Goal: Find specific page/section: Find specific page/section

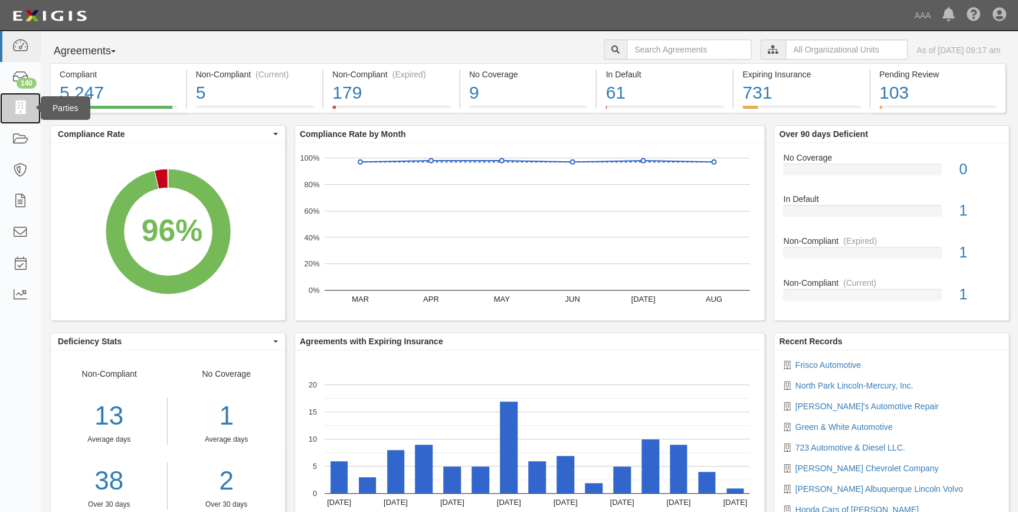
click at [10, 101] on link at bounding box center [20, 108] width 41 height 31
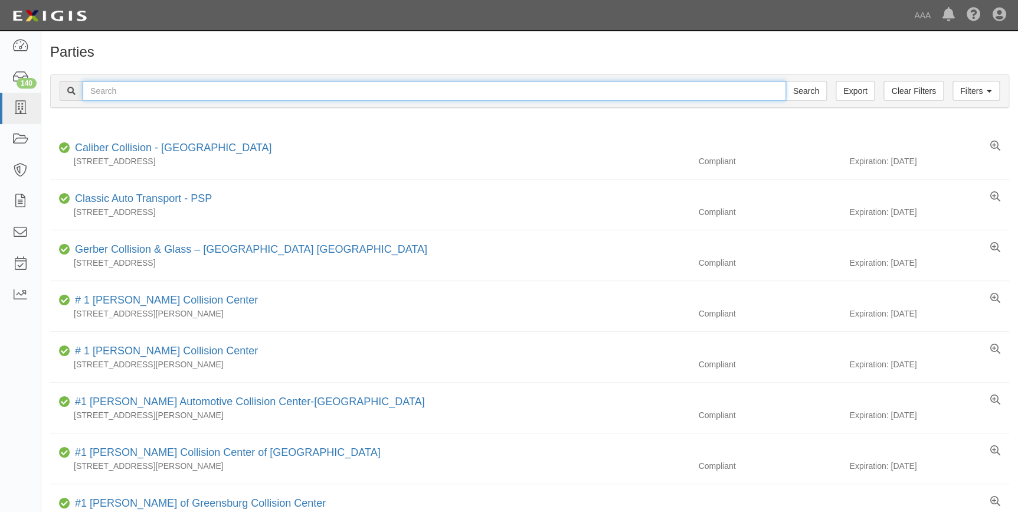
click at [470, 98] on input "text" at bounding box center [434, 91] width 703 height 20
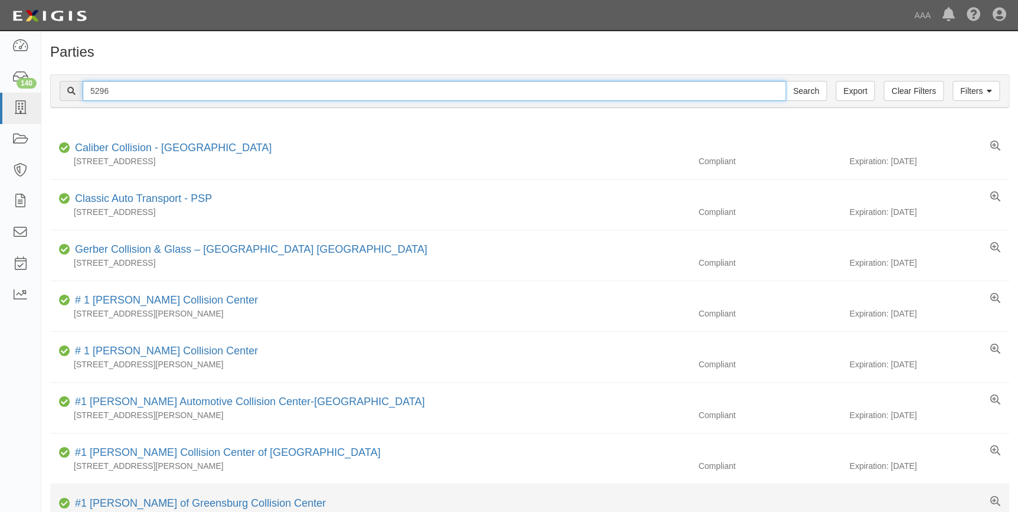
type input "5296"
click at [785, 81] on input "Search" at bounding box center [805, 91] width 41 height 20
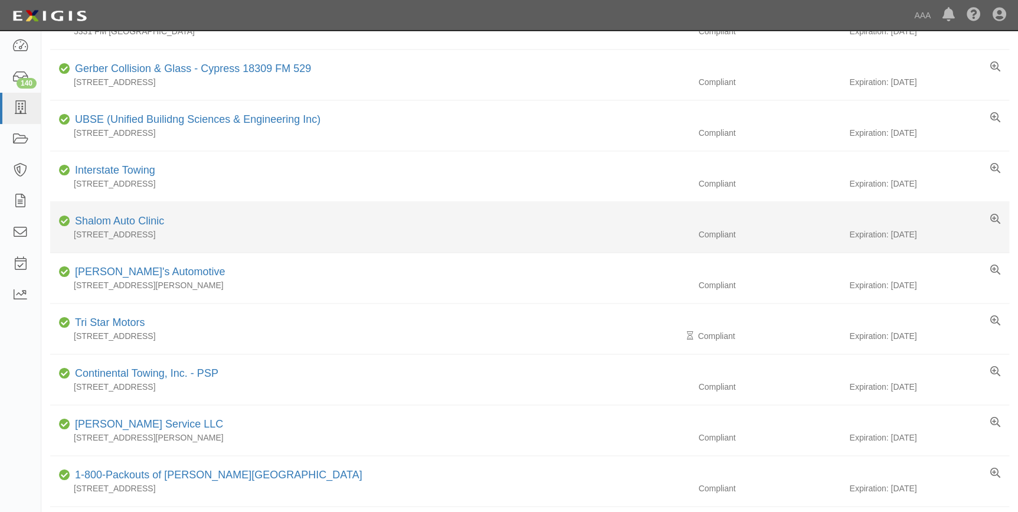
scroll to position [536, 0]
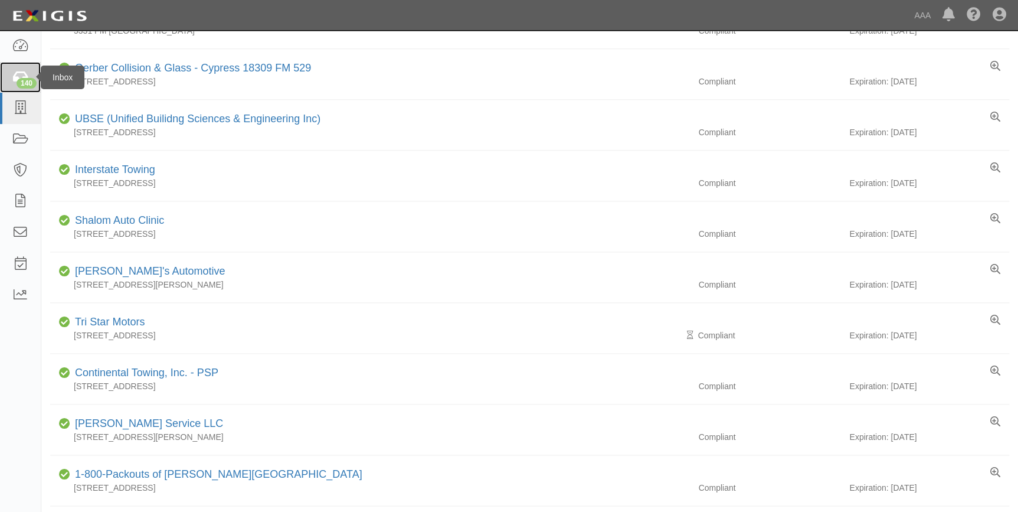
click at [29, 67] on link "140" at bounding box center [20, 77] width 41 height 31
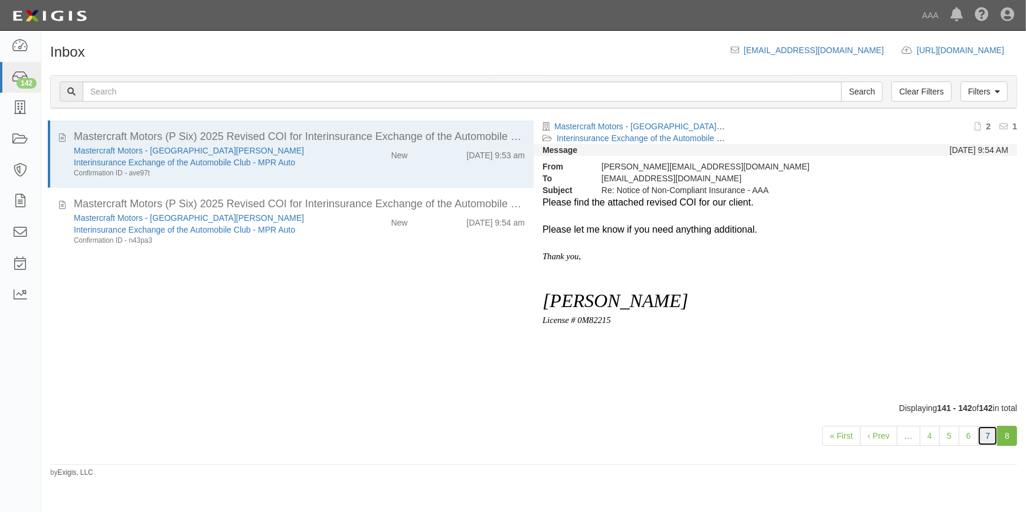
click at [982, 430] on link "7" at bounding box center [987, 435] width 20 height 20
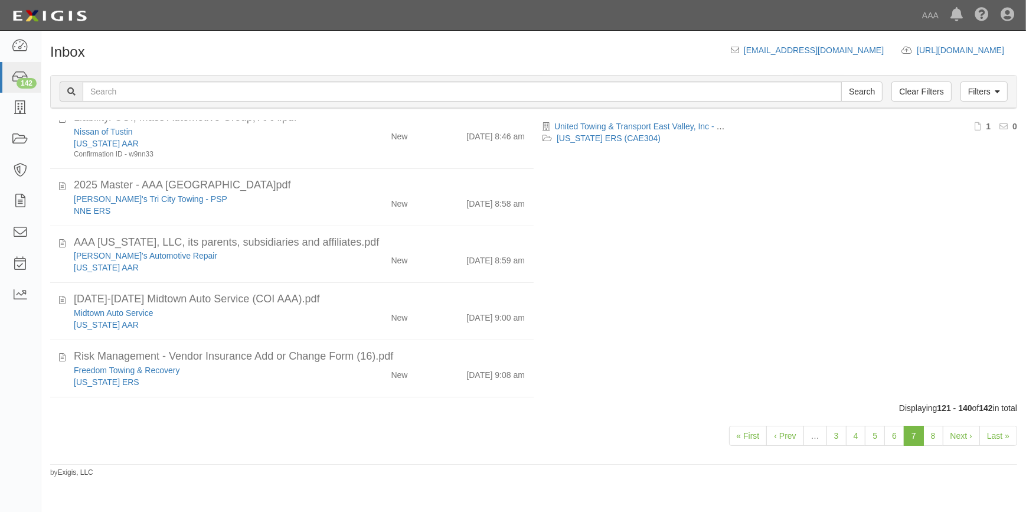
scroll to position [1004, 0]
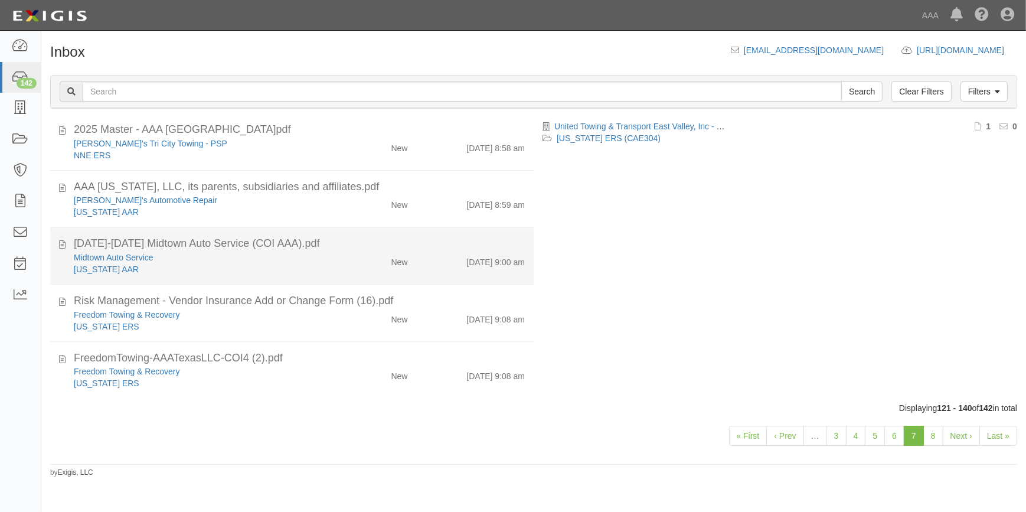
click at [154, 267] on div "Texas AAR" at bounding box center [202, 269] width 256 height 12
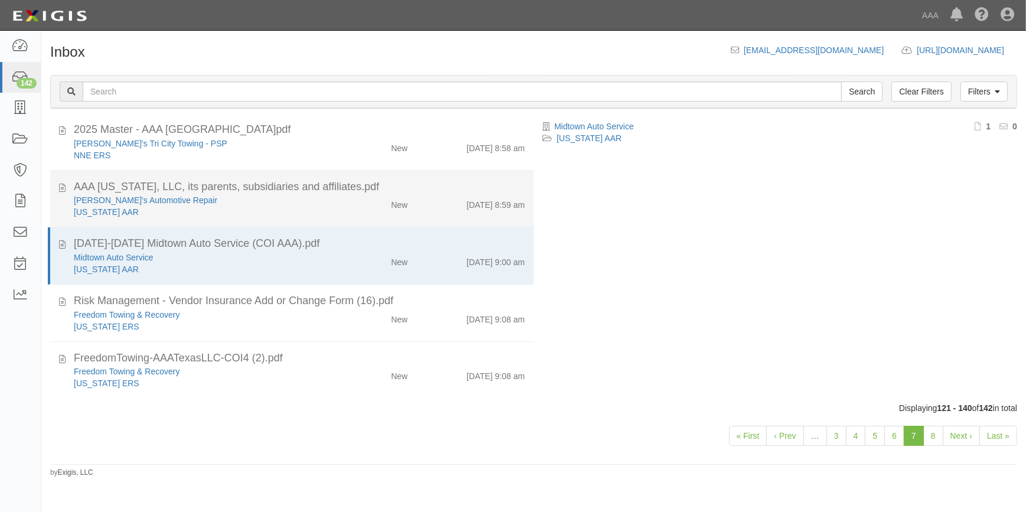
click at [171, 214] on div "Texas AAR" at bounding box center [202, 212] width 256 height 12
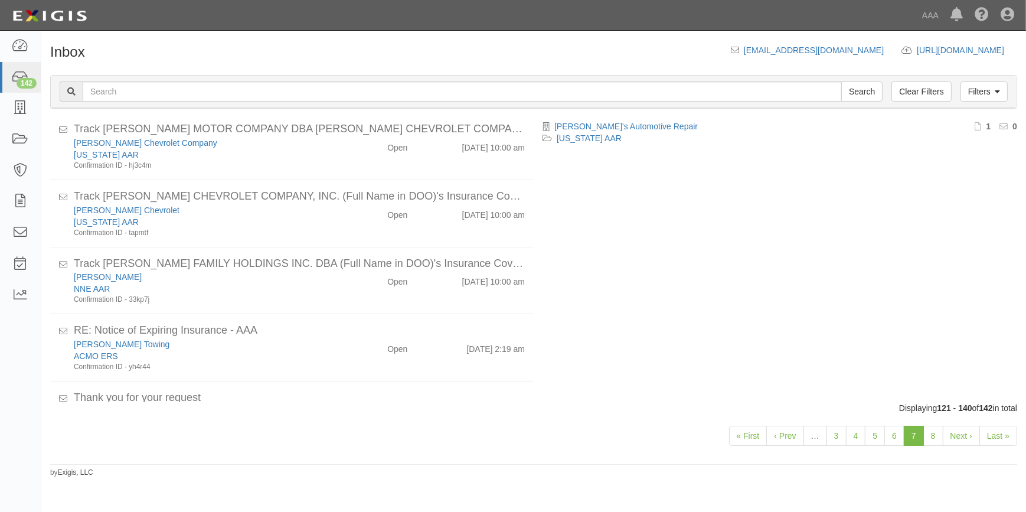
scroll to position [414, 0]
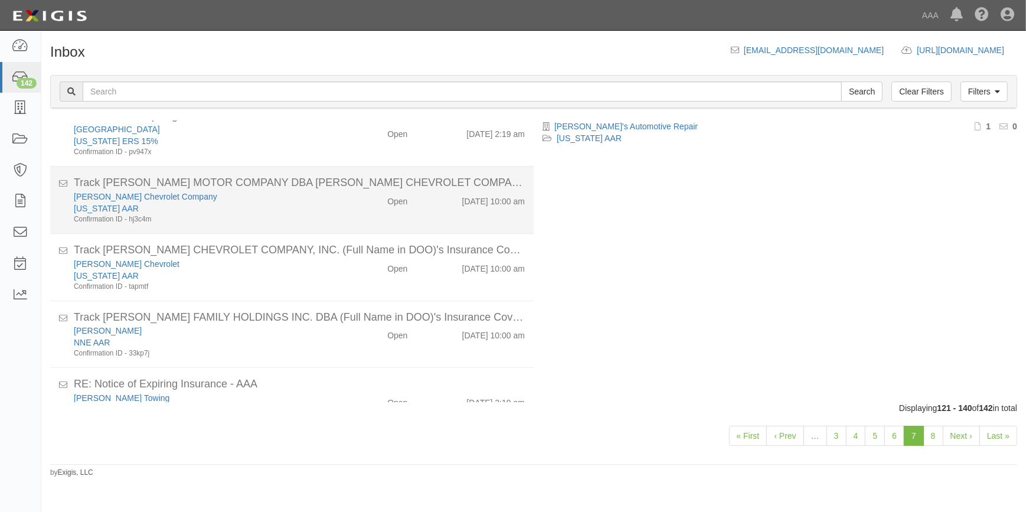
click at [216, 209] on div "New Mexico AAR" at bounding box center [202, 208] width 256 height 12
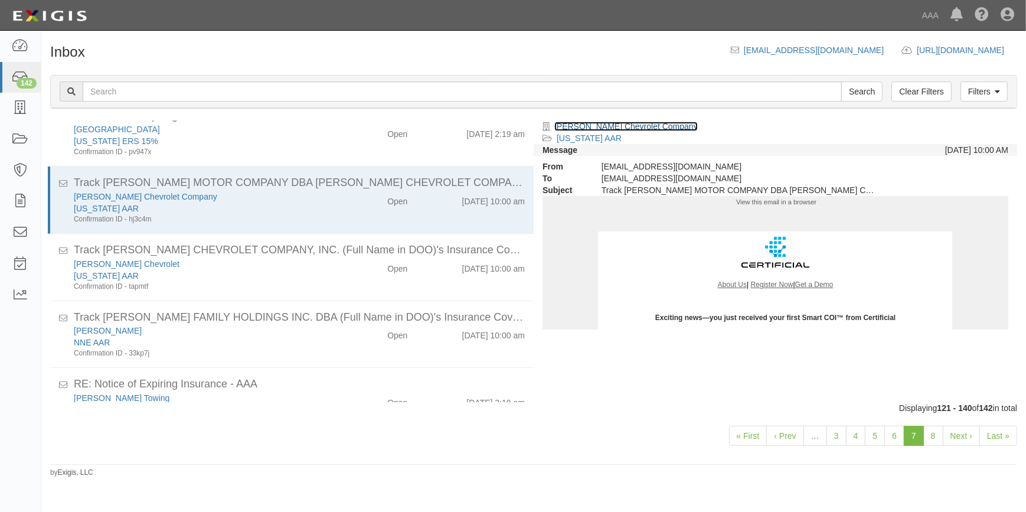
click at [608, 129] on link "Galles Chevrolet Company" at bounding box center [625, 126] width 143 height 9
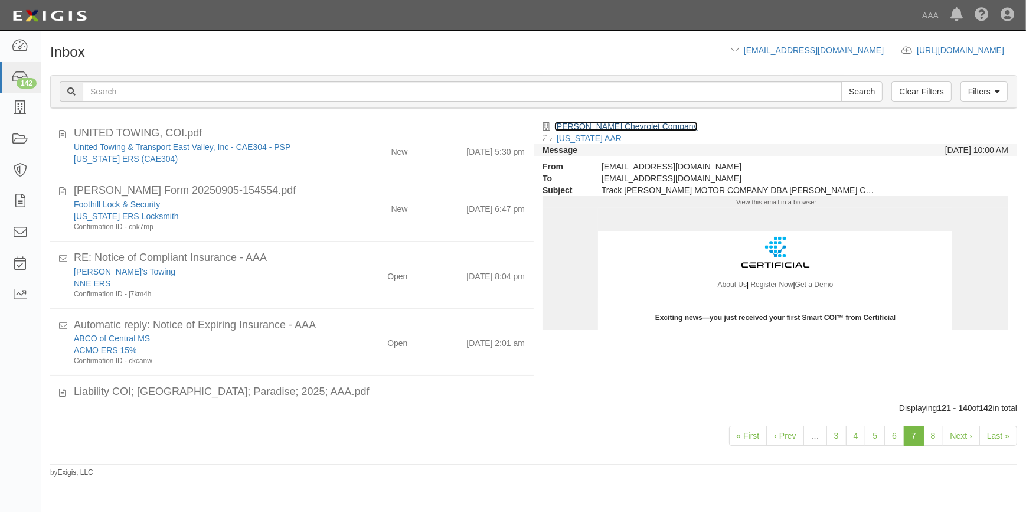
scroll to position [0, 0]
click at [896, 438] on link "6" at bounding box center [894, 435] width 20 height 20
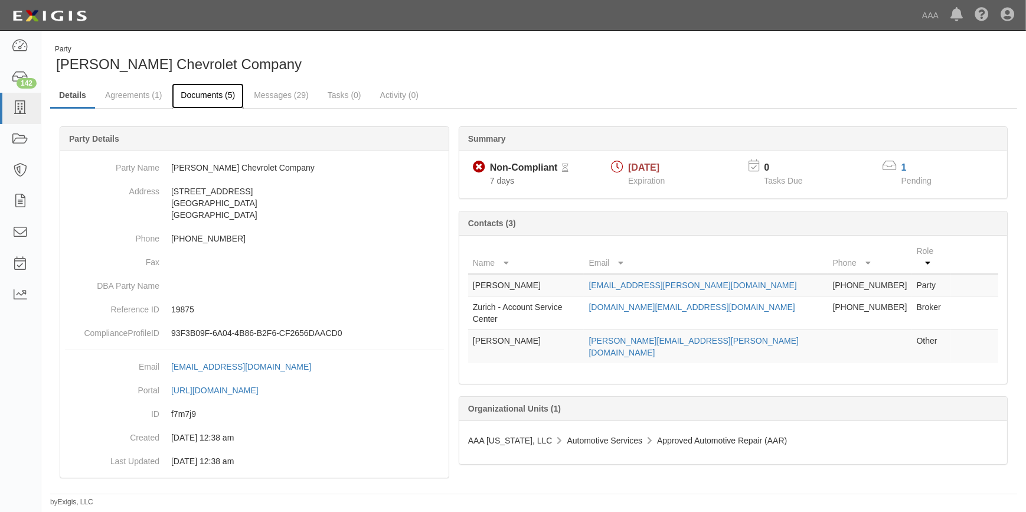
click at [201, 98] on link "Documents (5)" at bounding box center [208, 95] width 72 height 25
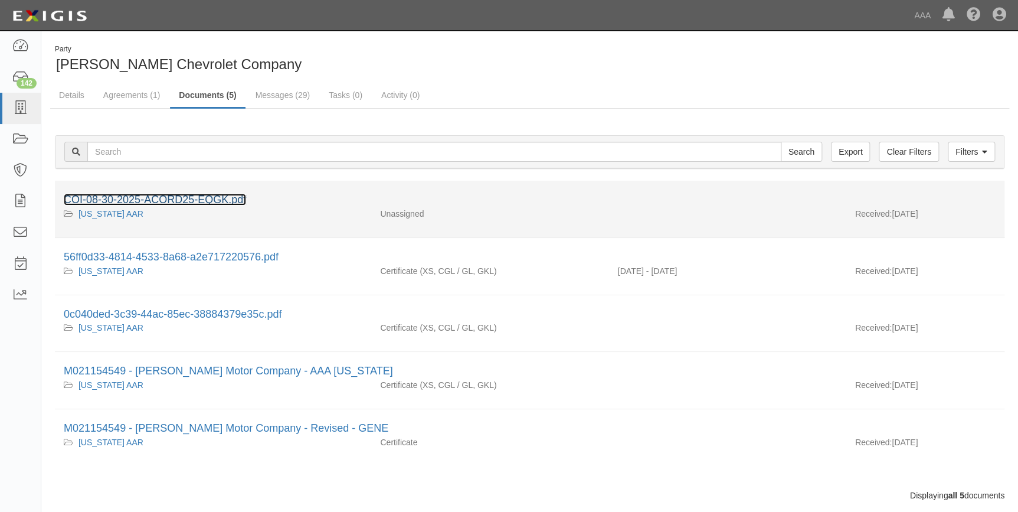
click at [205, 196] on link "COI-08-30-2025-ACORD25-EQGK.pdf" at bounding box center [155, 200] width 182 height 12
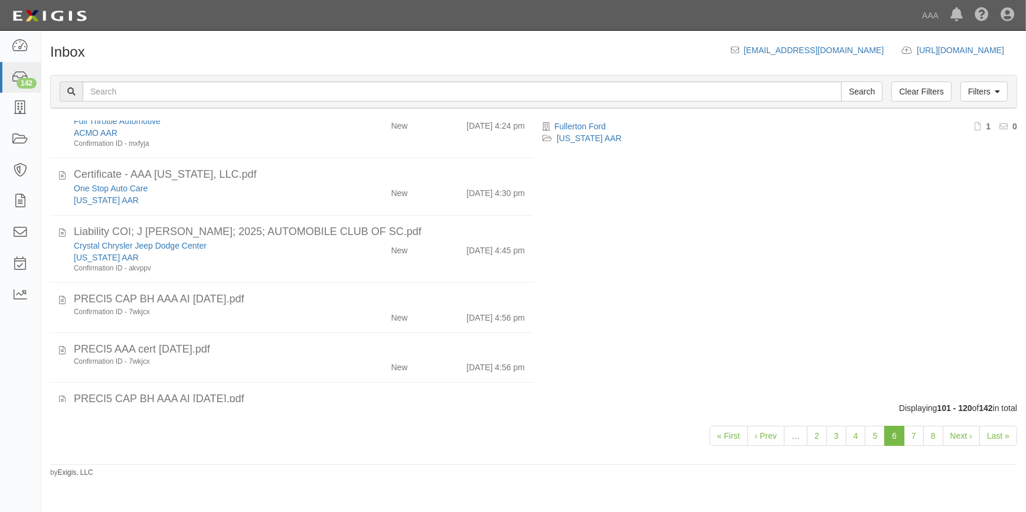
scroll to position [510, 0]
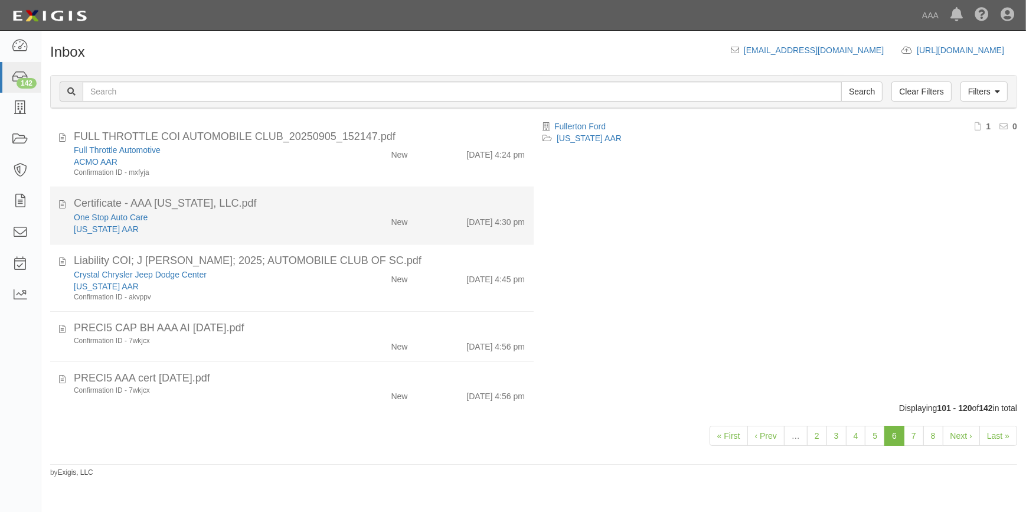
click at [213, 217] on div "One Stop Auto Care" at bounding box center [202, 217] width 256 height 12
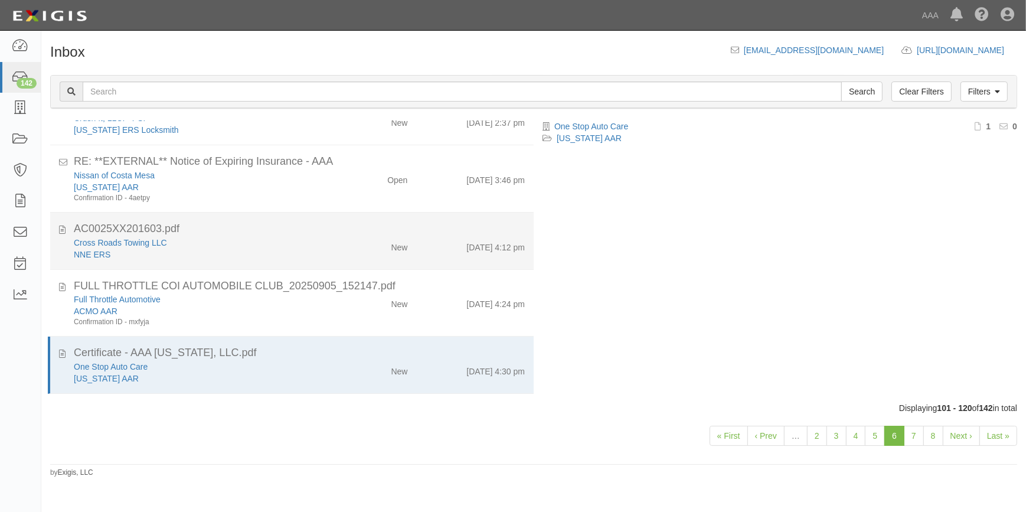
scroll to position [349, 0]
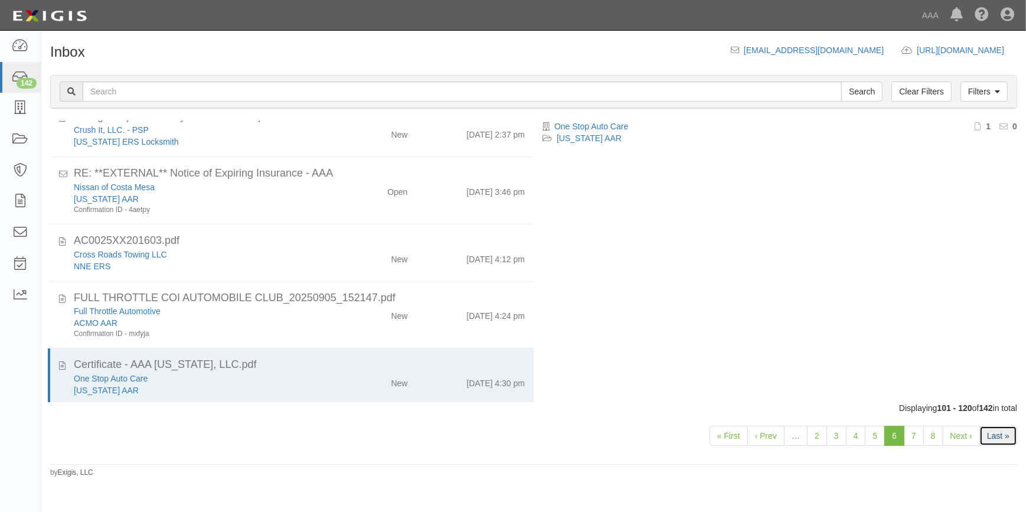
click at [1008, 437] on link "Last »" at bounding box center [998, 435] width 38 height 20
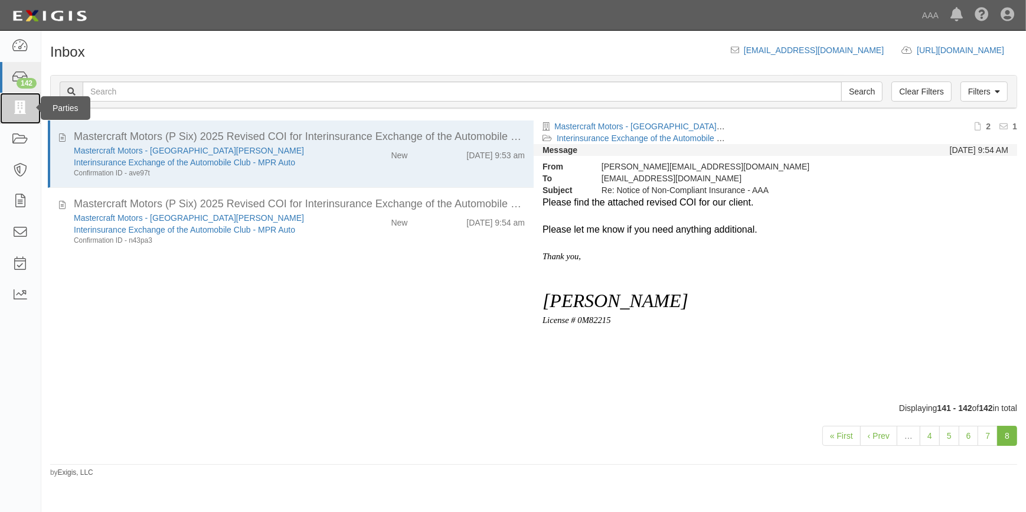
click at [12, 114] on icon at bounding box center [20, 108] width 17 height 14
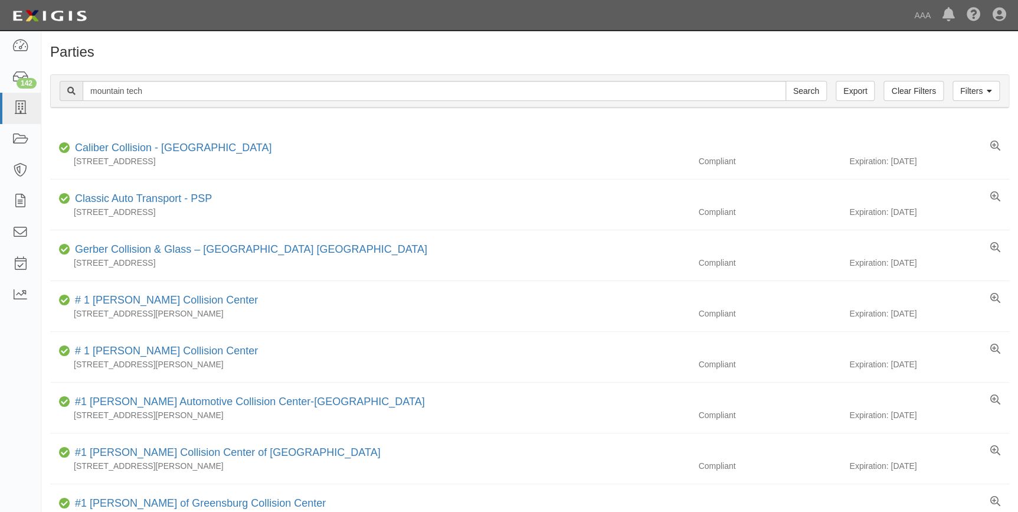
type input "mountain tech"
click at [785, 81] on input "Search" at bounding box center [805, 91] width 41 height 20
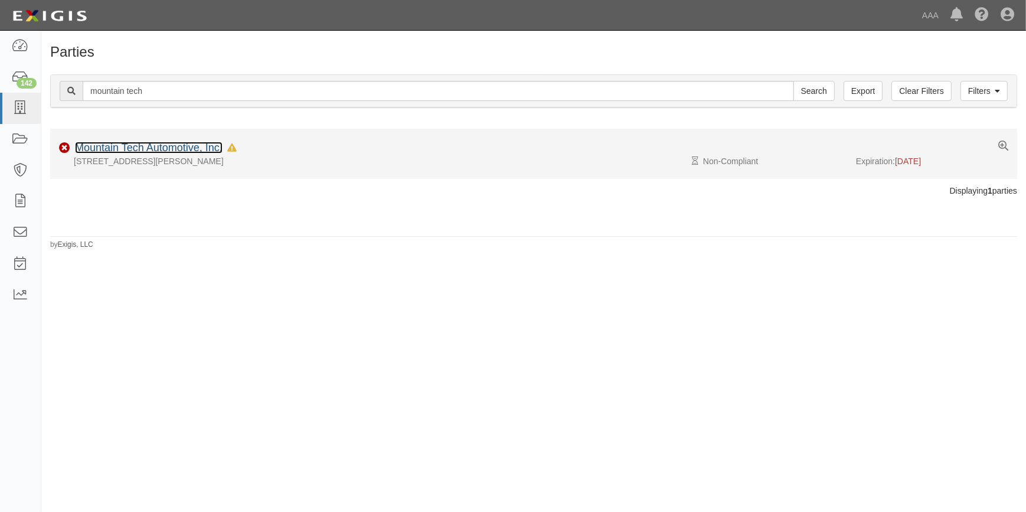
click link "Mountain Tech Automotive, Inc."
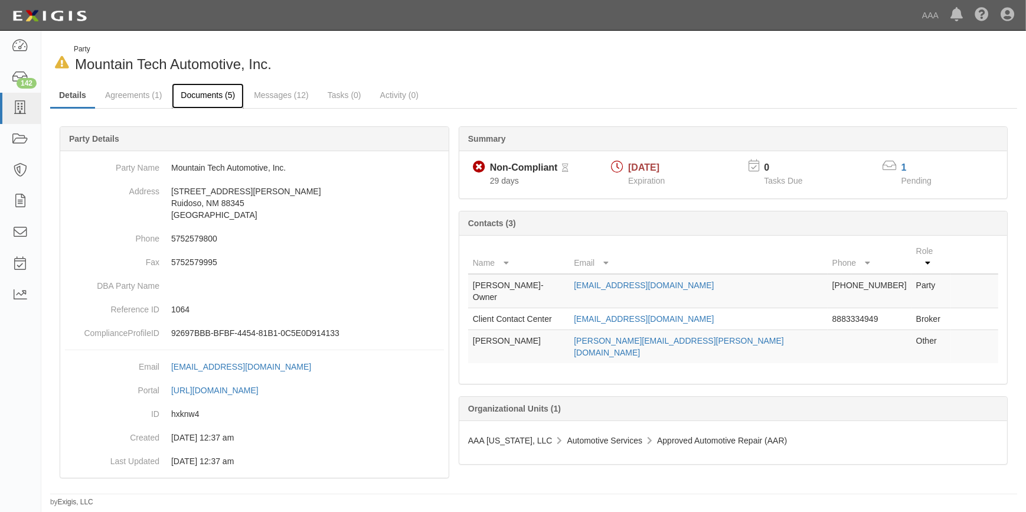
click at [218, 95] on link "Documents (5)" at bounding box center [208, 95] width 72 height 25
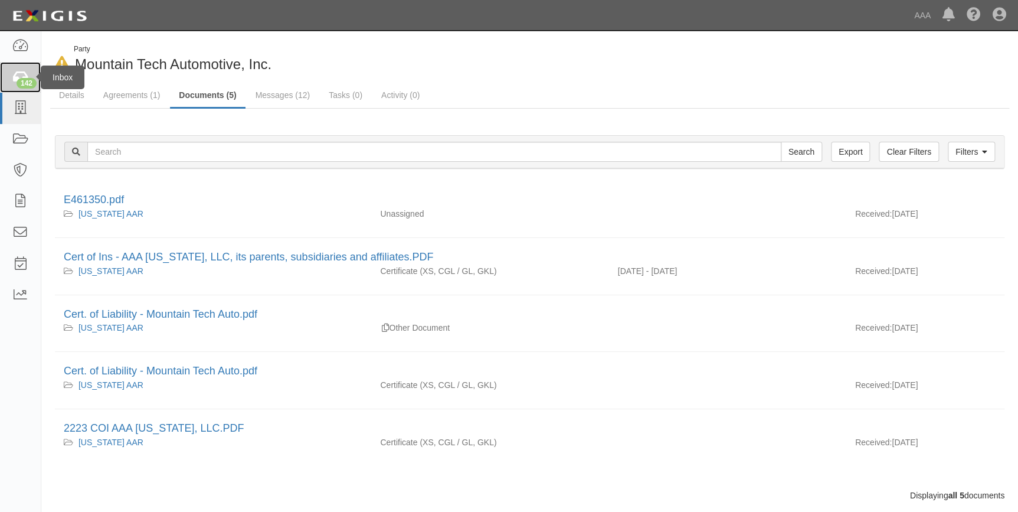
click at [26, 80] on div "142" at bounding box center [27, 83] width 20 height 11
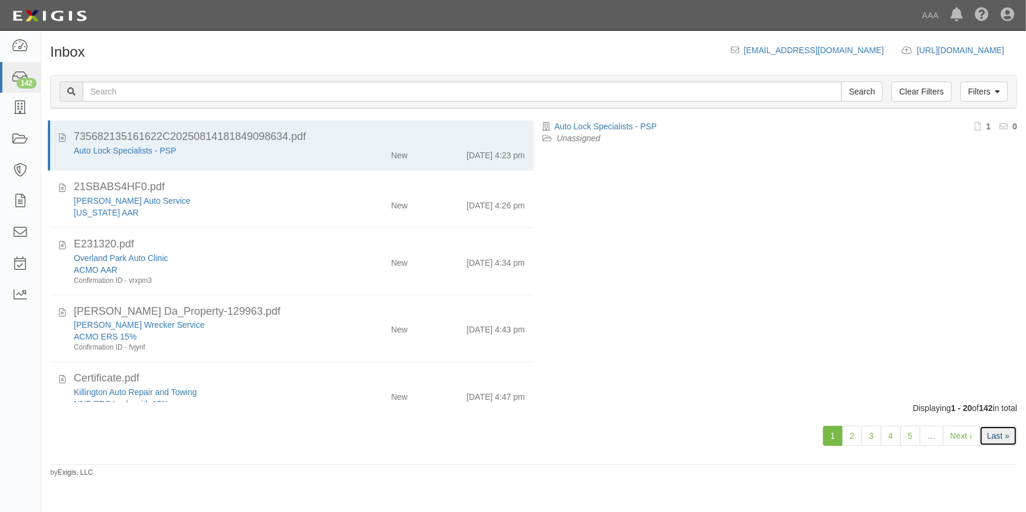
click at [1001, 444] on link "Last »" at bounding box center [998, 435] width 38 height 20
